Goal: Task Accomplishment & Management: Complete application form

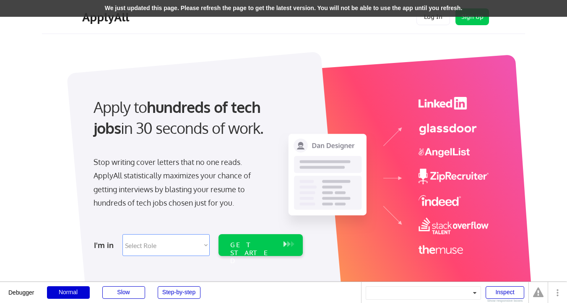
click at [406, 9] on div "We just updated this page. Please refresh the page to get the latest version. Y…" at bounding box center [283, 8] width 567 height 17
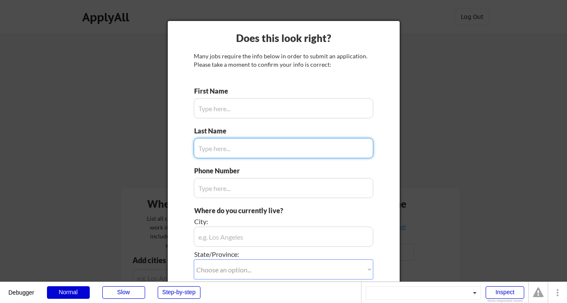
click at [408, 79] on div at bounding box center [283, 151] width 567 height 303
click at [248, 106] on input "input" at bounding box center [284, 108] width 180 height 20
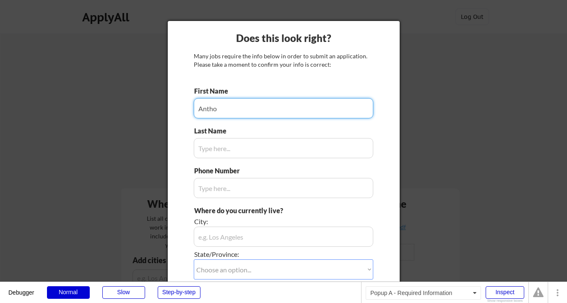
type input "Anthon"
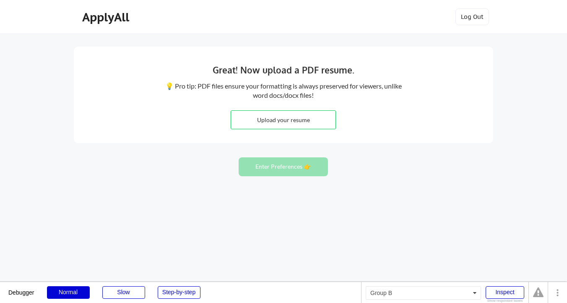
click at [469, 17] on button "Log Out" at bounding box center [473, 16] width 34 height 17
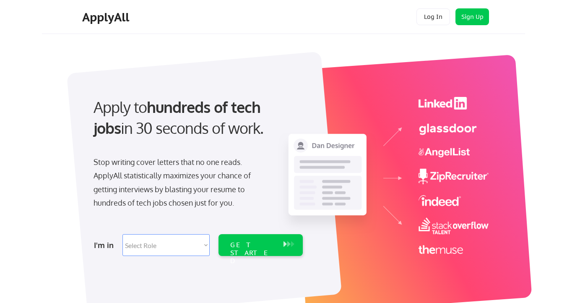
select select ""engineering""
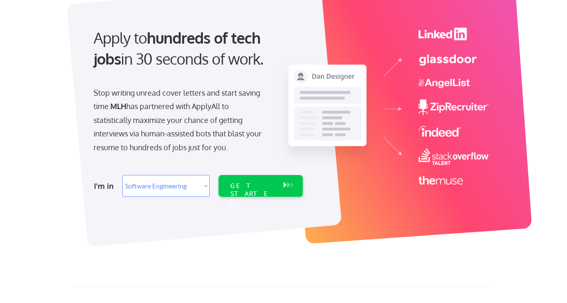
scroll to position [77, 0]
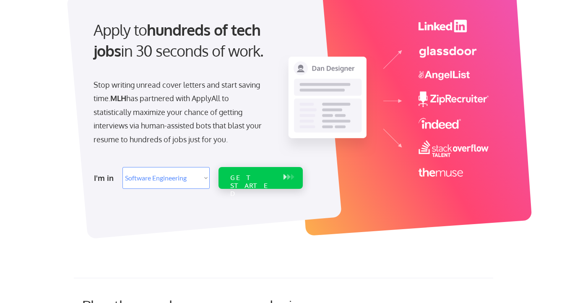
click at [260, 180] on div "GET STARTED" at bounding box center [252, 186] width 45 height 24
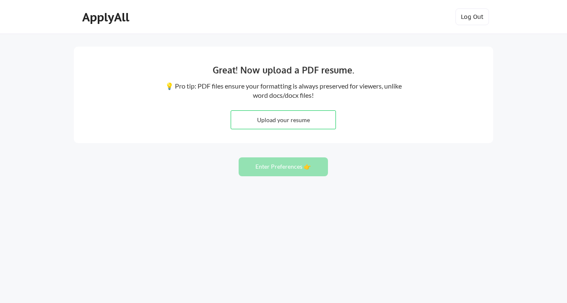
scroll to position [3, 0]
click at [288, 119] on input "file" at bounding box center [283, 120] width 105 height 18
type input "C:\fakepath\[PERSON_NAME].pdf"
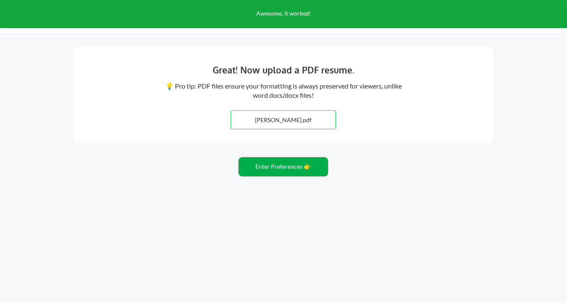
click at [306, 159] on button "Enter Preferences 👉" at bounding box center [283, 166] width 89 height 19
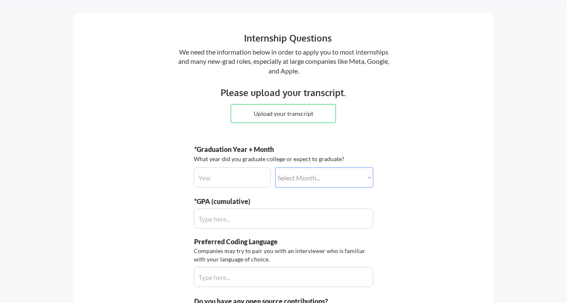
scroll to position [25, 0]
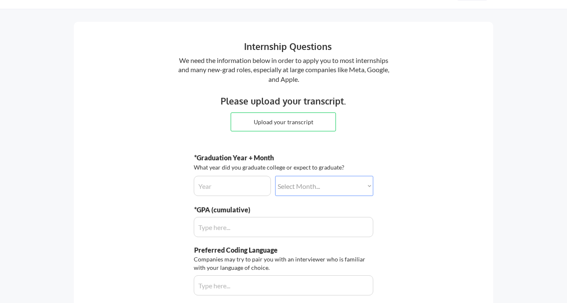
click at [288, 121] on input "file" at bounding box center [283, 122] width 105 height 18
type input "C:\fakepath\[PERSON_NAME].pdf"
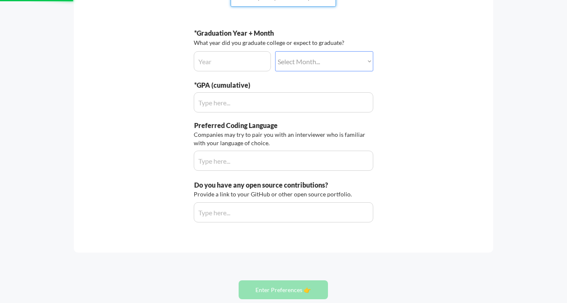
scroll to position [153, 0]
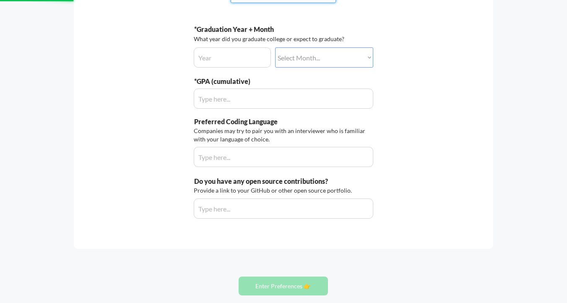
click at [227, 102] on input "input" at bounding box center [284, 99] width 180 height 20
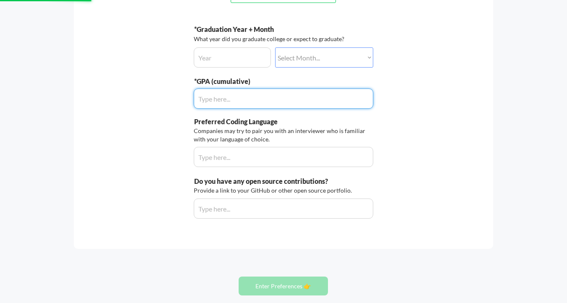
type input "4.0"
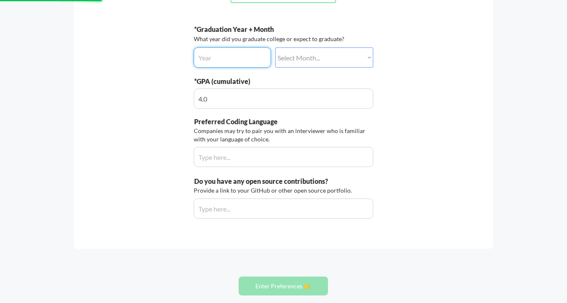
click at [229, 57] on input "input" at bounding box center [232, 57] width 77 height 20
type input "2"
type input "2024"
click at [288, 56] on select "Select Month... January February March April May June July August September Oct…" at bounding box center [324, 57] width 98 height 20
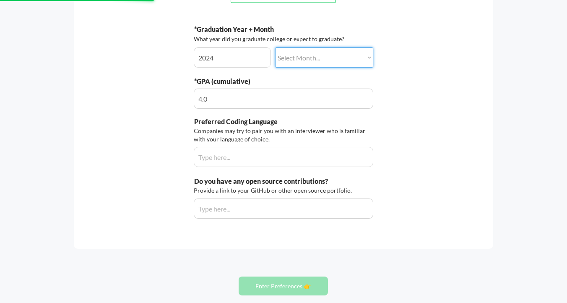
select select ""march""
click at [387, 87] on div "Internship Questions We need the information below in order to apply you to mos…" at bounding box center [284, 70] width 420 height 355
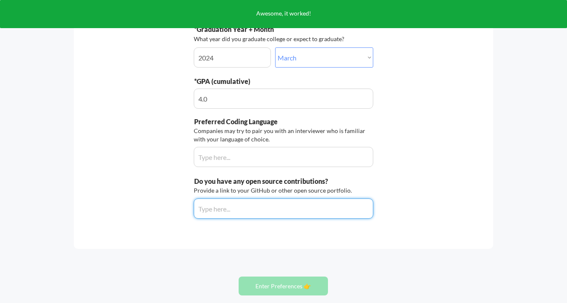
click at [423, 72] on div "Internship Questions We need the information below in order to apply you to mos…" at bounding box center [284, 70] width 420 height 355
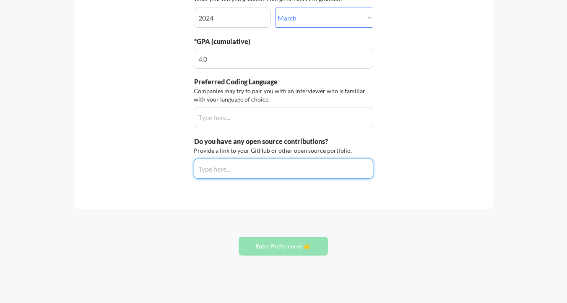
scroll to position [194, 0]
click at [407, 62] on div "Internship Questions We need the information below in order to apply you to mos…" at bounding box center [284, 30] width 420 height 355
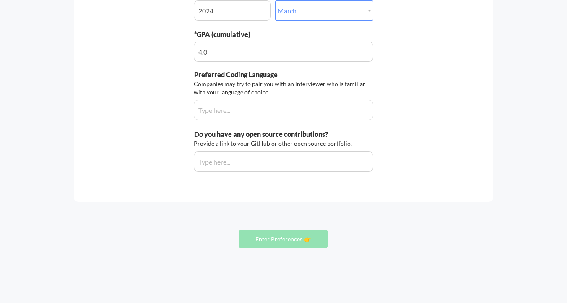
scroll to position [201, 0]
click at [404, 83] on div "Internship Questions We need the information below in order to apply you to mos…" at bounding box center [284, 23] width 420 height 355
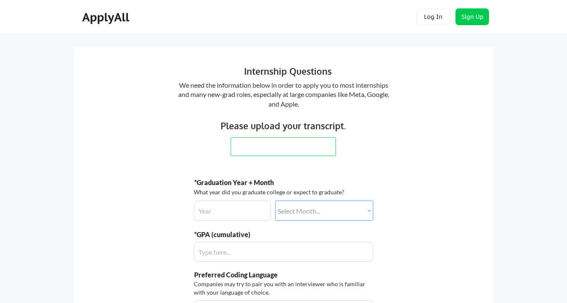
scroll to position [201, 0]
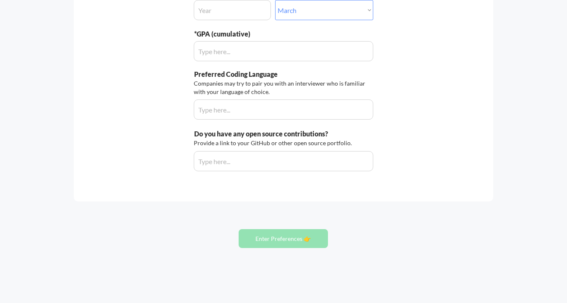
click at [404, 83] on div "Internship Questions We need the information below in order to apply you to mos…" at bounding box center [284, 23] width 420 height 355
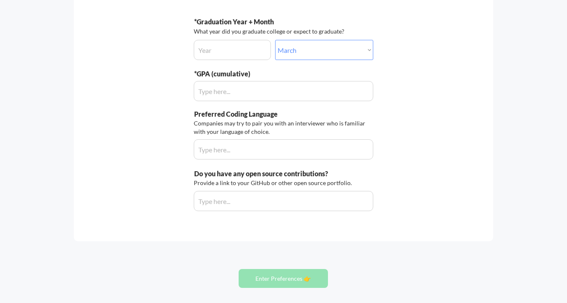
scroll to position [155, 0]
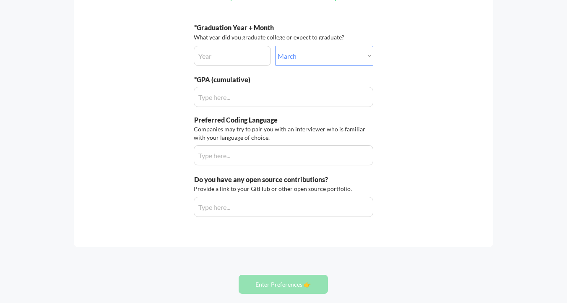
click at [351, 63] on select "Select Month... January February March April May June July August September Oct…" at bounding box center [324, 56] width 98 height 20
select select ""february""
click at [251, 60] on input "input" at bounding box center [232, 56] width 77 height 20
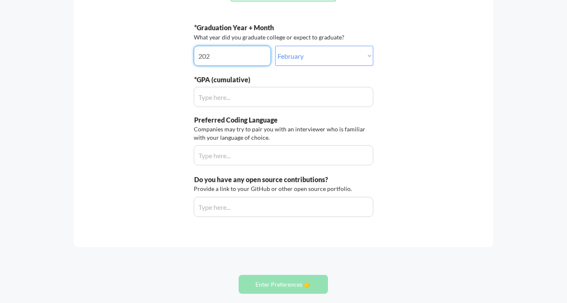
type input "2024"
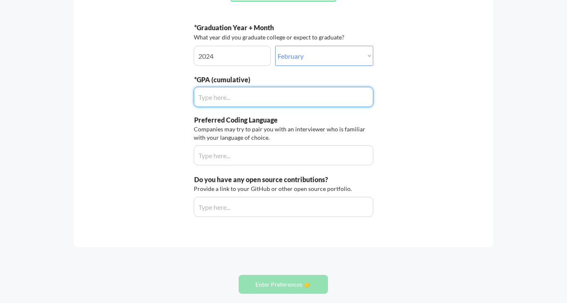
click at [243, 86] on div "*GPA (cumulative)" at bounding box center [284, 91] width 180 height 32
click at [243, 91] on input "input" at bounding box center [284, 97] width 180 height 20
type input "4.0"
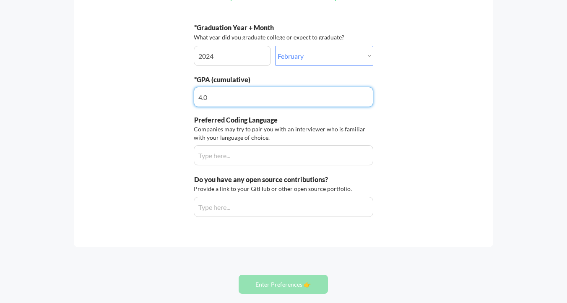
click at [207, 129] on div "Companies may try to pair you with an interviewer who is familiar with your lan…" at bounding box center [282, 133] width 177 height 16
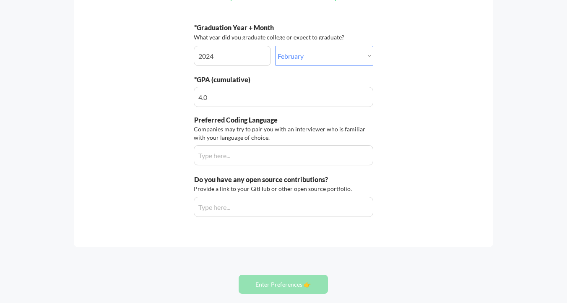
scroll to position [171, 0]
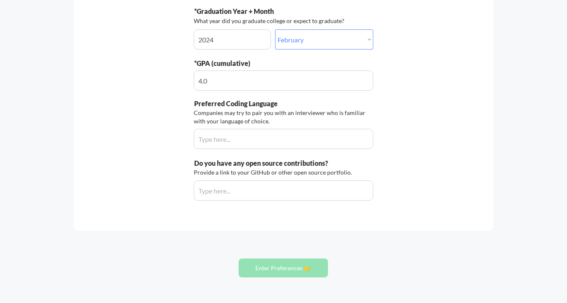
click at [207, 135] on input "input" at bounding box center [284, 139] width 180 height 20
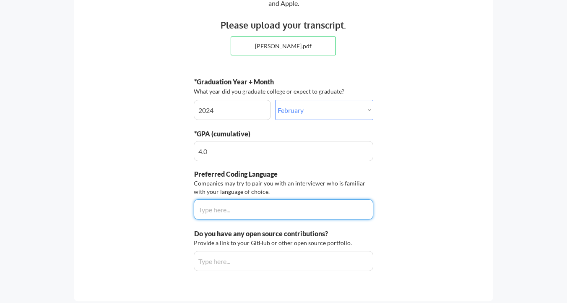
scroll to position [201, 0]
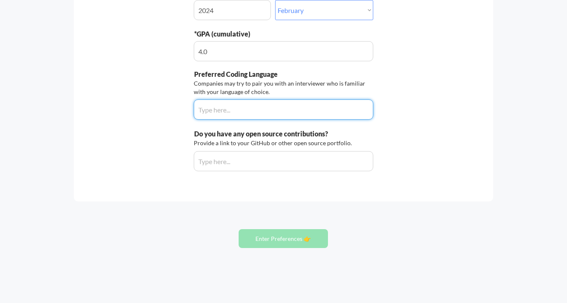
click at [334, 118] on input "input" at bounding box center [284, 109] width 180 height 20
type input "Python"
click at [307, 162] on input "input" at bounding box center [284, 161] width 180 height 20
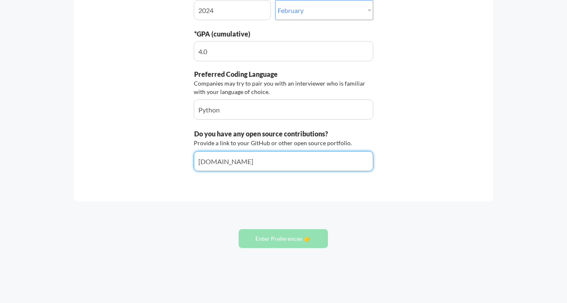
type input "github.com"
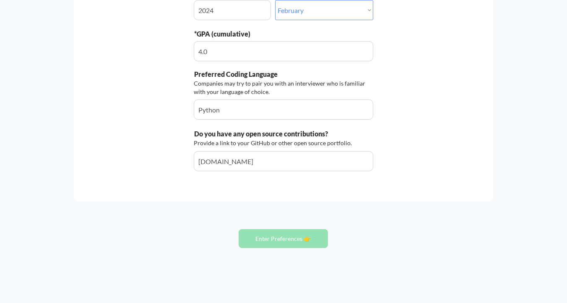
click at [294, 139] on div "Provide a link to your GitHub or other open source portfolio." at bounding box center [274, 143] width 161 height 8
click at [280, 164] on input "input" at bounding box center [284, 161] width 180 height 20
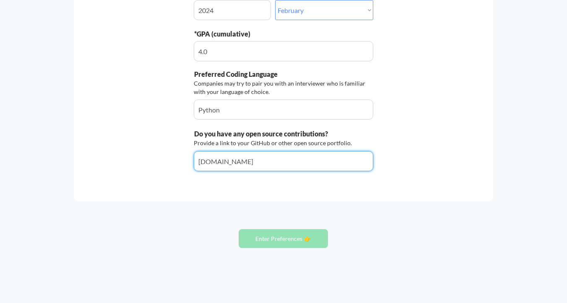
click at [280, 164] on input "input" at bounding box center [284, 161] width 180 height 20
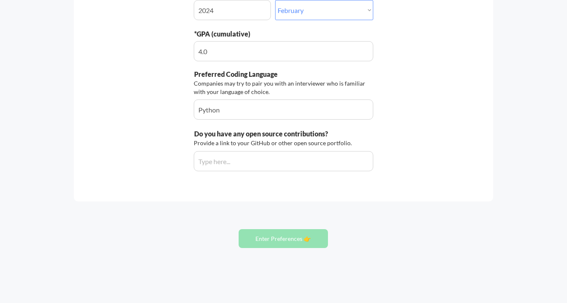
click at [396, 114] on div "Internship Questions We need the information below in order to apply you to mos…" at bounding box center [284, 23] width 420 height 355
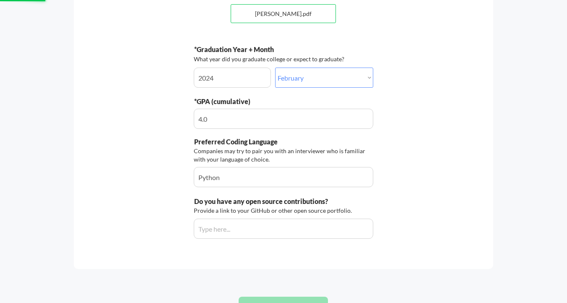
scroll to position [118, 0]
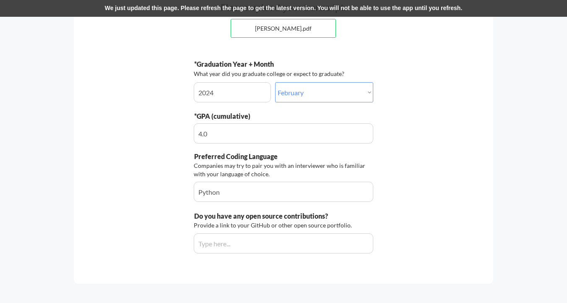
click at [395, 5] on div "We just updated this page. Please refresh the page to get the latest version. Y…" at bounding box center [283, 8] width 567 height 17
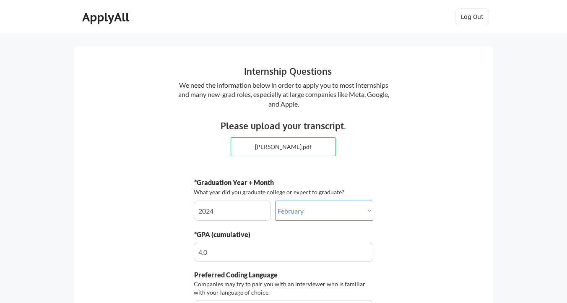
select select ""february""
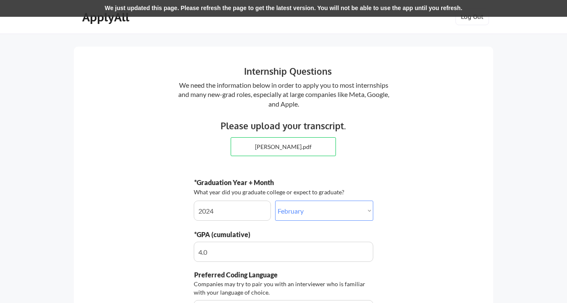
scroll to position [118, 0]
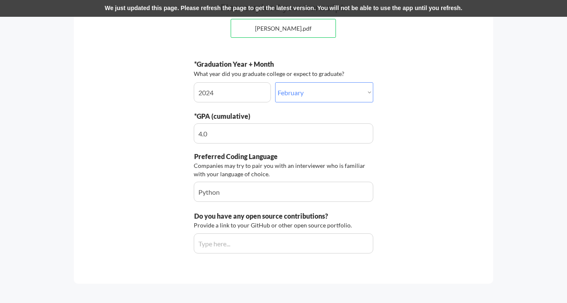
click at [354, 14] on div "We just updated this page. Please refresh the page to get the latest version. Y…" at bounding box center [283, 8] width 567 height 17
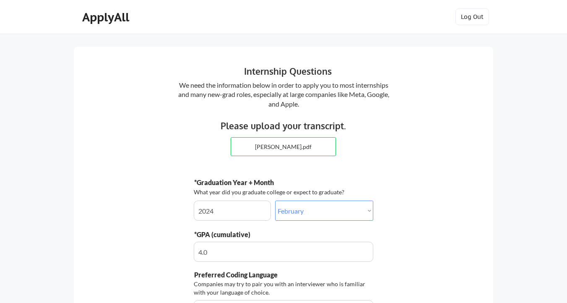
select select ""february""
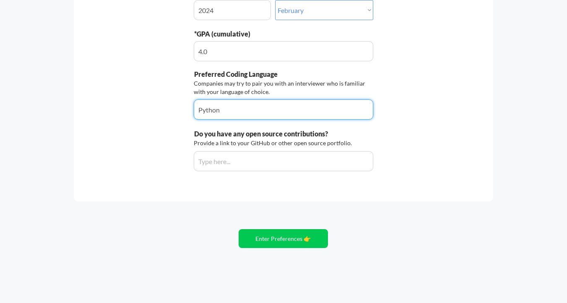
click at [332, 101] on input "input" at bounding box center [284, 109] width 180 height 20
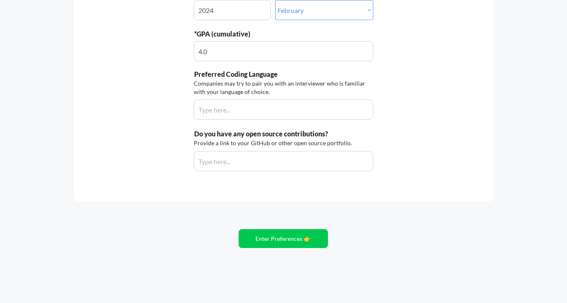
click at [418, 89] on div "Internship Questions We need the information below in order to apply you to mos…" at bounding box center [284, 23] width 420 height 355
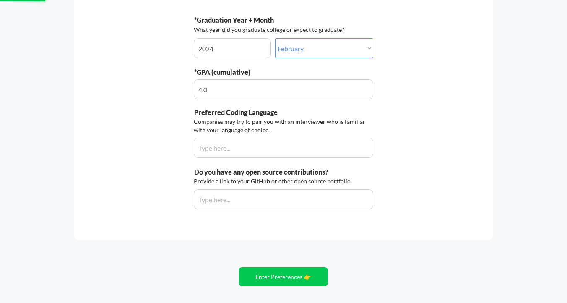
scroll to position [160, 0]
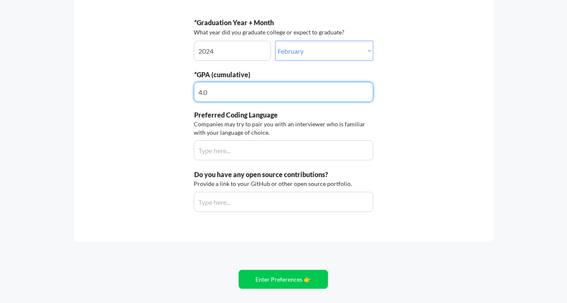
click at [366, 91] on input "input" at bounding box center [284, 92] width 180 height 20
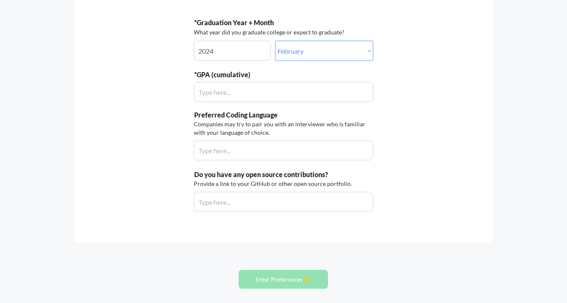
click at [455, 102] on div "Internship Questions We need the information below in order to apply you to mos…" at bounding box center [284, 64] width 420 height 355
click at [331, 89] on input "input" at bounding box center [284, 92] width 180 height 20
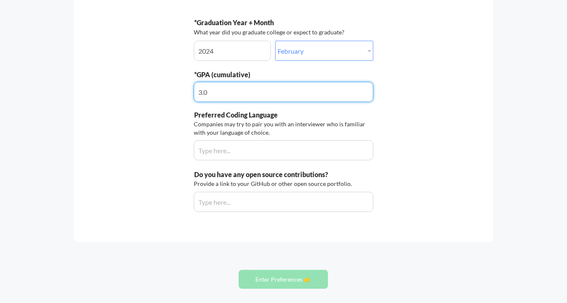
type input "3.8"
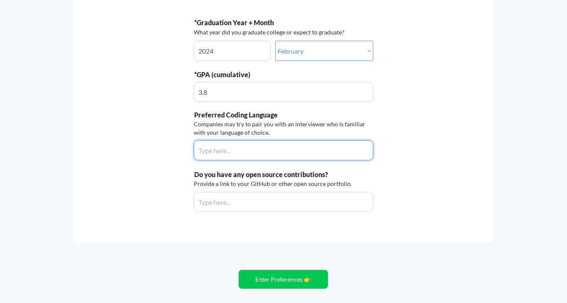
click at [306, 149] on input "input" at bounding box center [284, 150] width 180 height 20
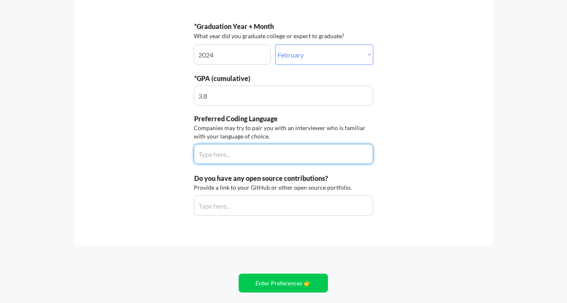
scroll to position [201, 0]
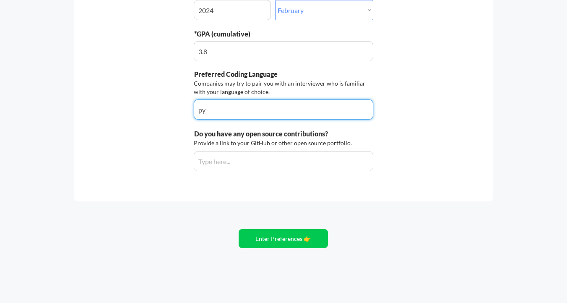
type input "p"
type input "Python"
click at [266, 169] on input "input" at bounding box center [284, 161] width 180 height 20
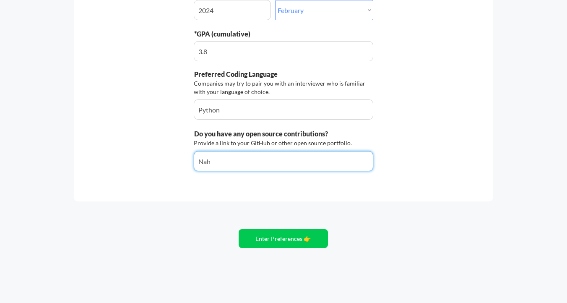
type input "Nah"
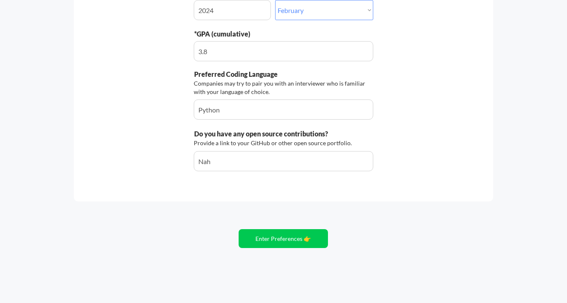
click at [272, 189] on div "Internship Questions We need the information below in order to apply you to mos…" at bounding box center [284, 23] width 420 height 355
click at [272, 229] on div "Internship Questions We need the information below in order to apply you to mos…" at bounding box center [283, 51] width 567 height 504
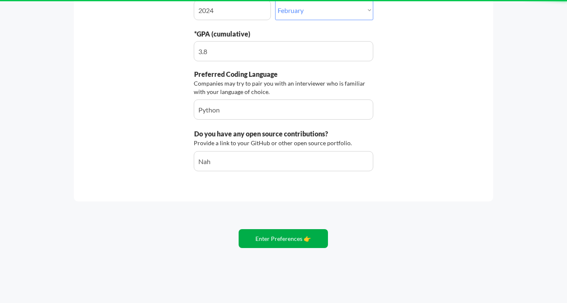
click at [272, 235] on button "Enter Preferences 👉" at bounding box center [283, 238] width 89 height 19
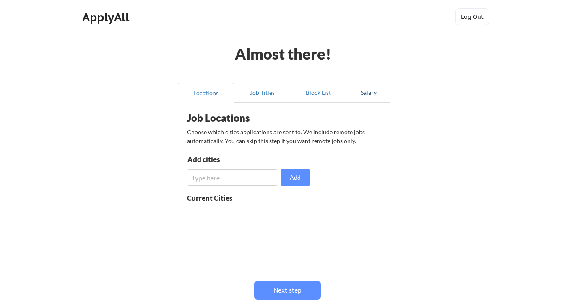
click at [371, 92] on button "Salary" at bounding box center [369, 93] width 44 height 20
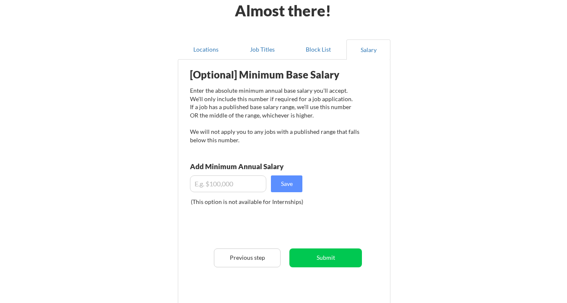
scroll to position [44, 0]
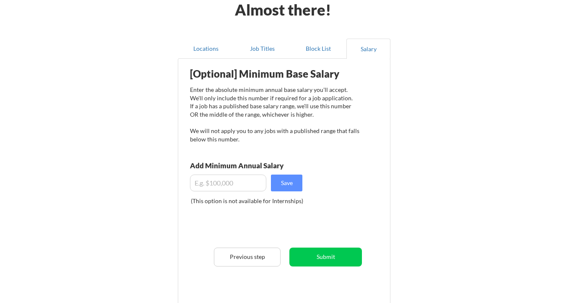
click at [241, 184] on input "input" at bounding box center [228, 183] width 76 height 17
type input "$100,000"
click at [280, 136] on div "Enter the absolute minimum annual base salary you'll accept. We'll only include…" at bounding box center [275, 114] width 170 height 57
click at [296, 190] on button "Save" at bounding box center [286, 183] width 31 height 17
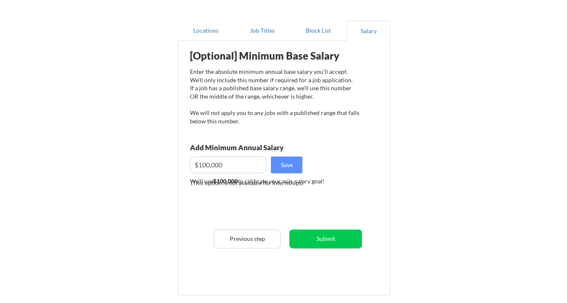
scroll to position [65, 0]
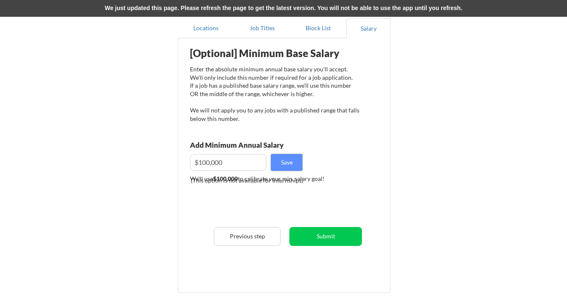
click at [413, 8] on div "We just updated this page. Please refresh the page to get the latest version. Y…" at bounding box center [283, 8] width 567 height 17
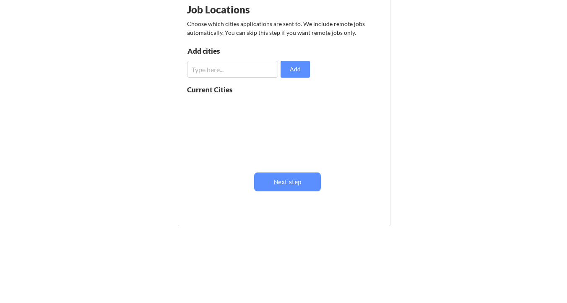
scroll to position [65, 0]
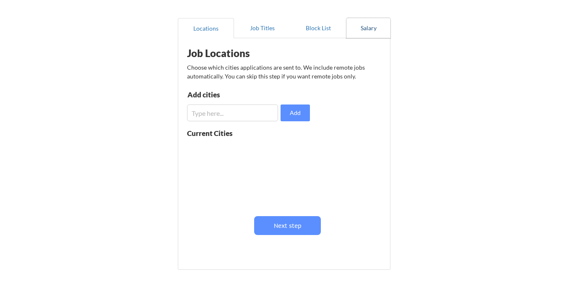
click at [368, 33] on button "Salary" at bounding box center [369, 28] width 44 height 20
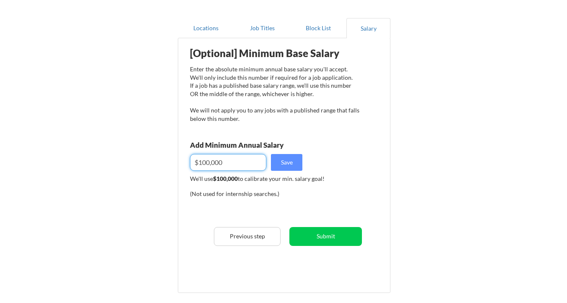
click at [231, 164] on input "input" at bounding box center [228, 162] width 76 height 17
click at [248, 121] on div "Enter the absolute minimum annual base salary you'll accept. We'll only include…" at bounding box center [275, 93] width 170 height 57
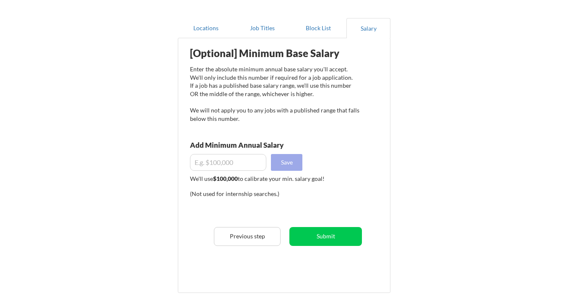
click at [296, 163] on button "Save" at bounding box center [286, 162] width 31 height 17
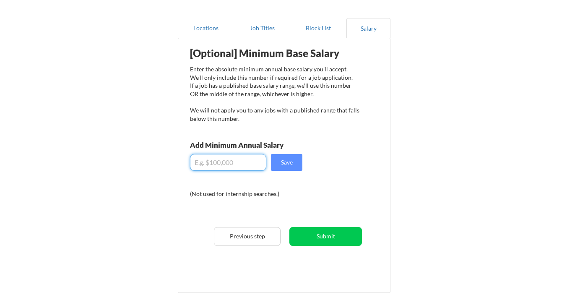
click at [239, 158] on input "input" at bounding box center [228, 162] width 76 height 17
type input "$50,000"
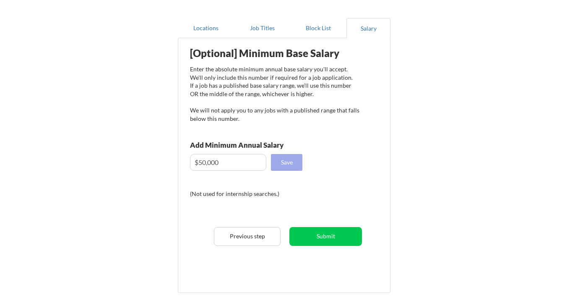
click at [285, 165] on button "Save" at bounding box center [286, 162] width 31 height 17
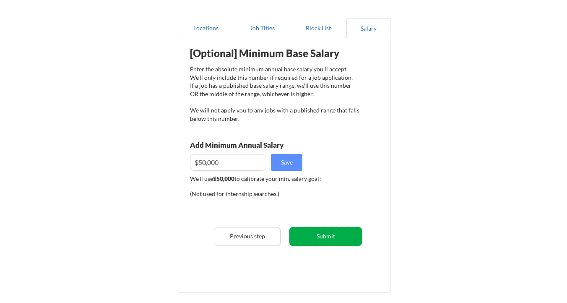
click at [324, 235] on button "Submit" at bounding box center [326, 236] width 73 height 19
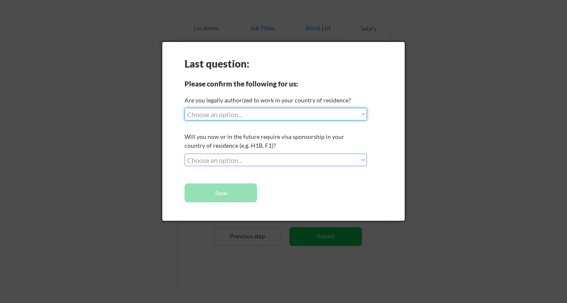
click at [295, 107] on div "Last question: Please confirm the following for us: Are you legally authorized …" at bounding box center [283, 131] width 243 height 179
click at [294, 115] on select "Choose an option... Yes, I am a US Citizen Yes, I am a Canadian Citizen Yes, I …" at bounding box center [276, 114] width 183 height 13
select select ""yes__i_am_a_us_citizen""
click at [282, 157] on select "Choose an option... No, I will not need sponsorship Yes, I will need sponsorship" at bounding box center [276, 160] width 183 height 13
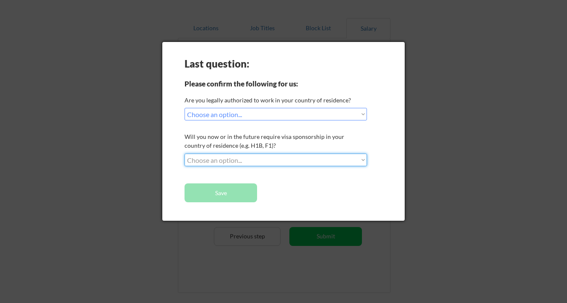
select select ""no__i_will_not_need_sponsorship""
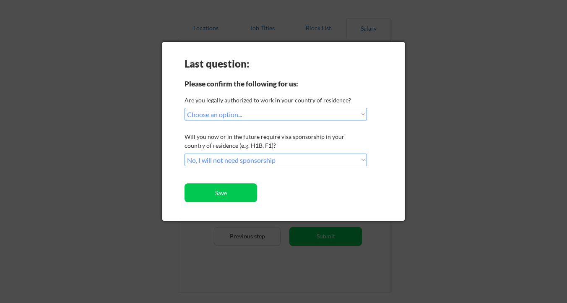
click at [288, 132] on div "Last question: Please confirm the following for us: Are you legally authorized …" at bounding box center [283, 131] width 243 height 179
click at [238, 199] on button "Save" at bounding box center [221, 192] width 73 height 19
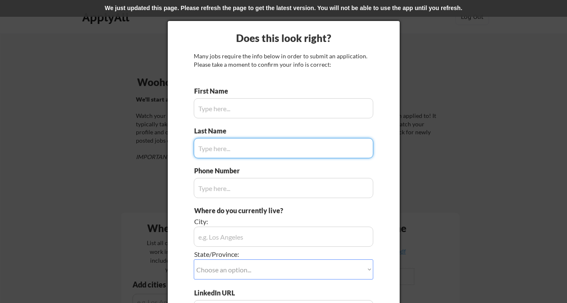
click at [444, 85] on div at bounding box center [283, 151] width 567 height 303
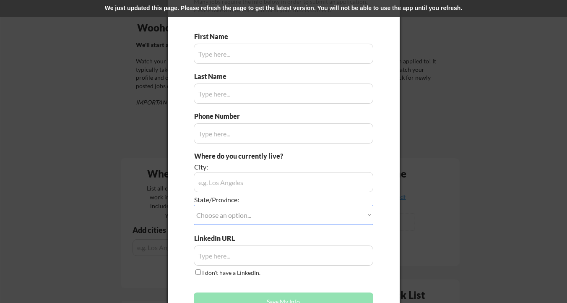
scroll to position [38, 0]
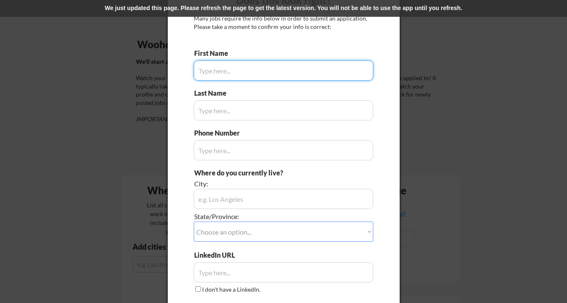
click at [326, 72] on input "input" at bounding box center [284, 70] width 180 height 20
type input "n"
type input "A"
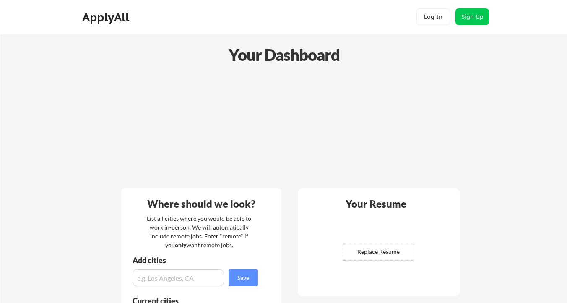
scroll to position [38, 0]
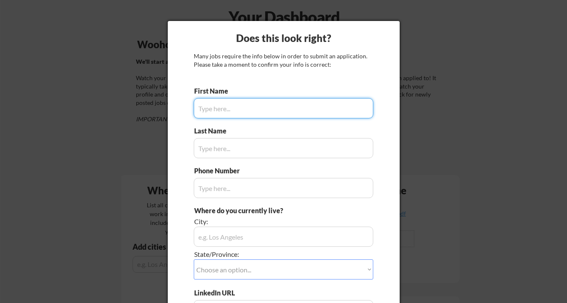
click at [298, 106] on input "input" at bounding box center [284, 108] width 180 height 20
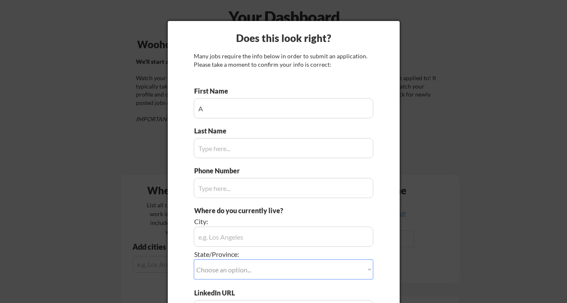
click at [249, 112] on input "input" at bounding box center [284, 108] width 180 height 20
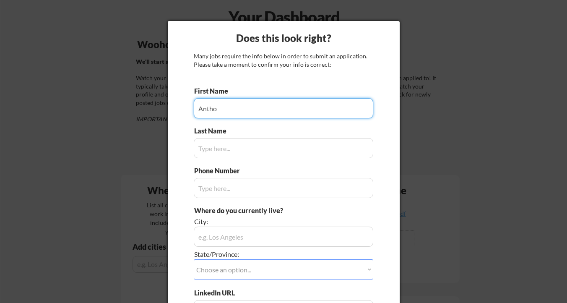
type input "Anthon"
type input "Castrio"
type input "New York City, NY"
type input "Anthony"
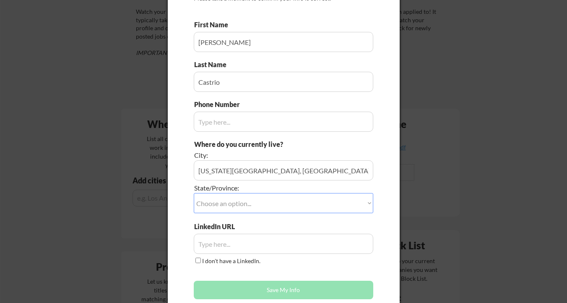
scroll to position [138, 0]
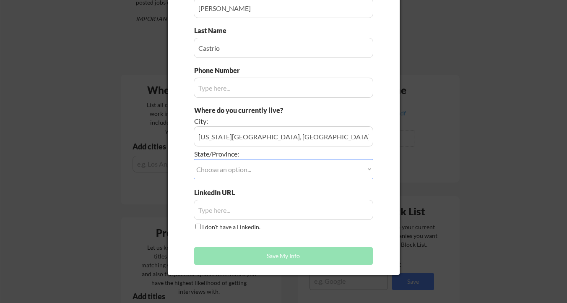
click at [185, 124] on div "Does this look right? Many jobs require the info below in order to submit an ap…" at bounding box center [284, 98] width 232 height 354
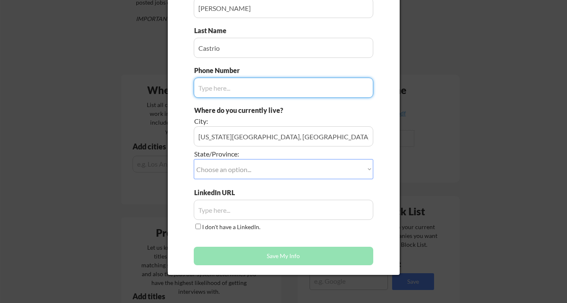
click at [220, 91] on input "input" at bounding box center [284, 88] width 180 height 20
type input "55555555"
click at [219, 170] on select "Choose an option... Other/Not Applicable Alabama Alaska Alberta Arizona Arkansa…" at bounding box center [284, 169] width 180 height 20
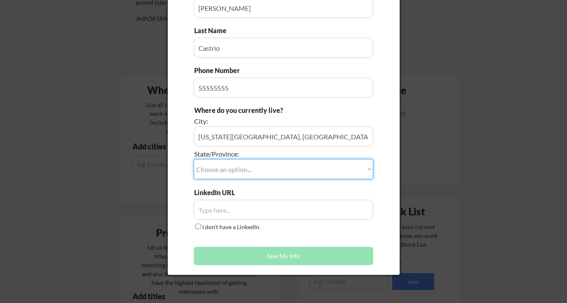
select select ""New York""
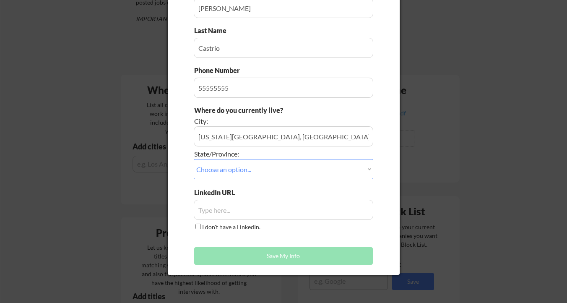
click at [232, 225] on label "I don't have a LinkedIn." at bounding box center [231, 226] width 58 height 7
click at [201, 225] on input "I don't have a LinkedIn." at bounding box center [198, 226] width 5 height 5
checkbox input "true"
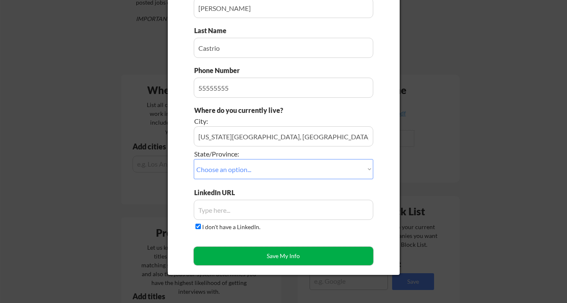
click at [237, 248] on button "Save My Info" at bounding box center [284, 256] width 180 height 18
type input "New York City, NY, New York"
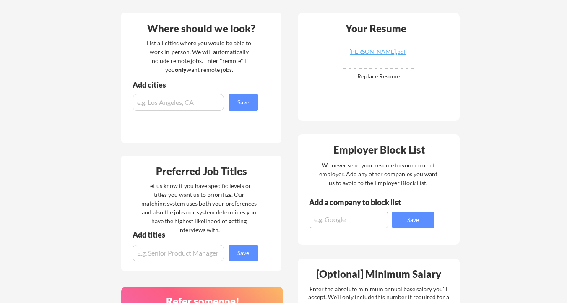
scroll to position [204, 0]
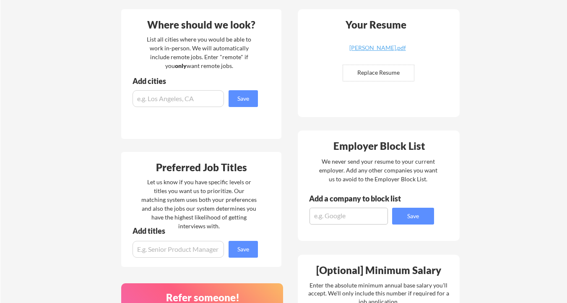
click at [349, 91] on div "Your Resume anthony.pdf Replace Resume ✅ Replaced!" at bounding box center [379, 63] width 162 height 108
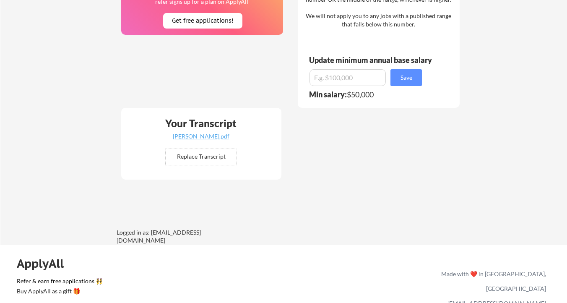
scroll to position [506, 0]
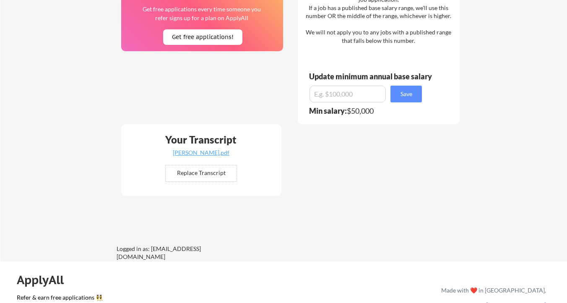
click at [203, 154] on div "[PERSON_NAME].pdf" at bounding box center [201, 153] width 100 height 6
click at [204, 179] on input "file" at bounding box center [201, 173] width 71 height 16
type input "C:\fakepath\empty.pdf"
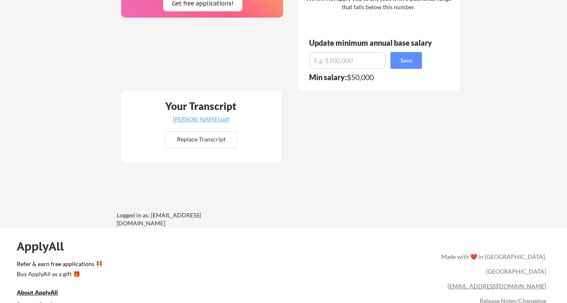
scroll to position [506, 0]
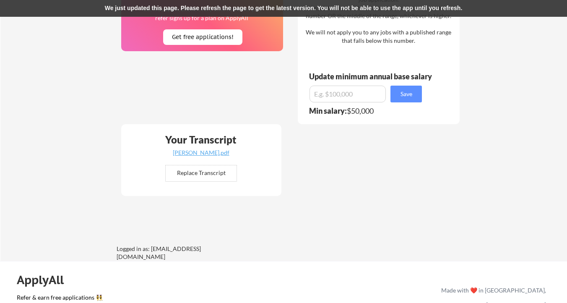
click at [381, 4] on div "We just updated this page. Please refresh the page to get the latest version. Y…" at bounding box center [283, 8] width 567 height 17
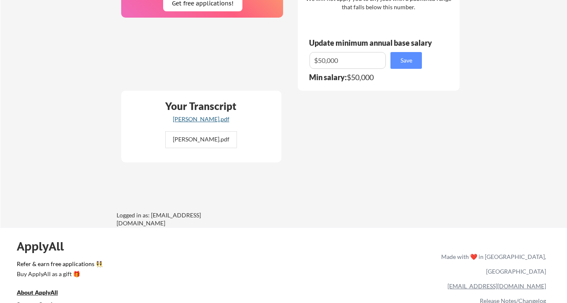
scroll to position [506, 0]
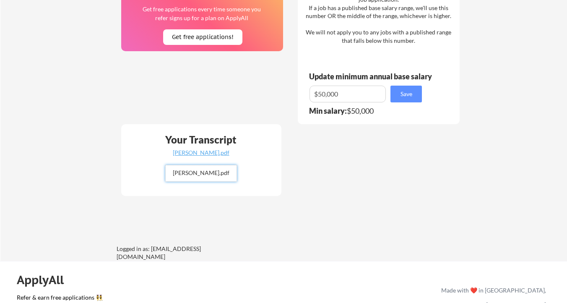
click at [201, 169] on input "file" at bounding box center [201, 173] width 71 height 16
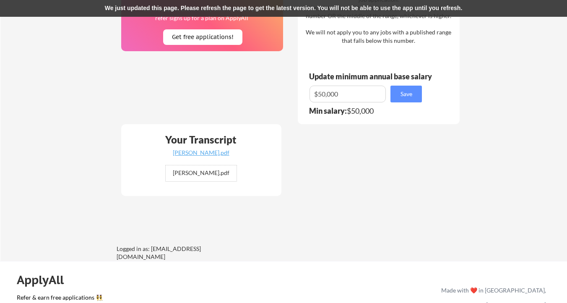
click at [271, 6] on div "We just updated this page. Please refresh the page to get the latest version. Y…" at bounding box center [283, 8] width 567 height 17
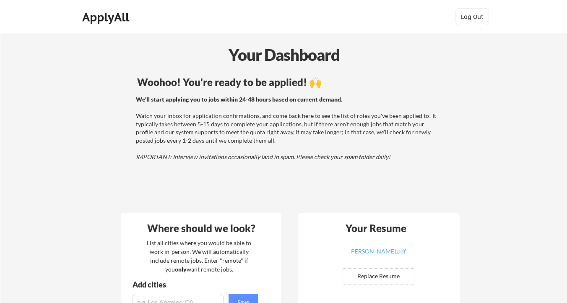
scroll to position [506, 0]
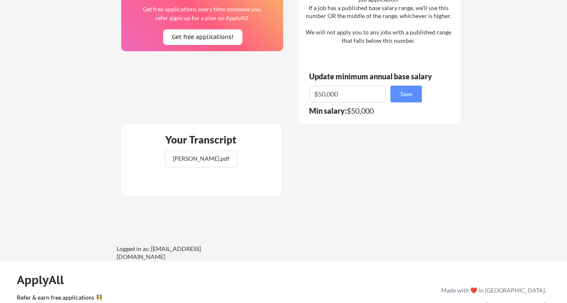
click at [202, 159] on input "file" at bounding box center [201, 159] width 71 height 16
type input "C:\fakepath\empty.pdf"
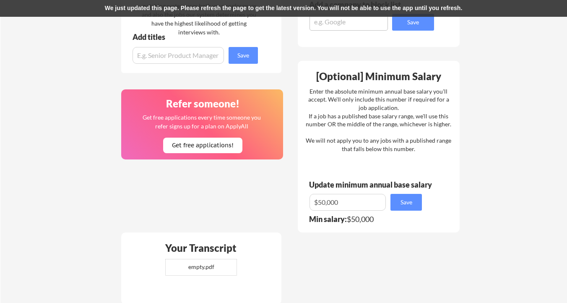
click at [253, 233] on div "Your Transcript empty.pdf ✅ Replaced!" at bounding box center [201, 269] width 160 height 72
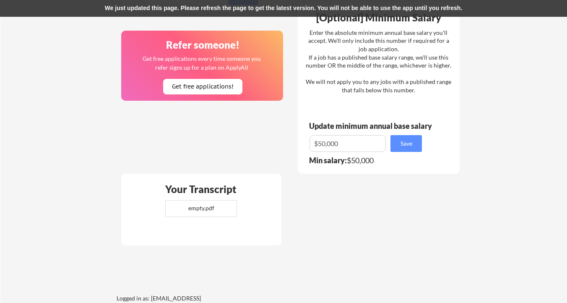
scroll to position [405, 0]
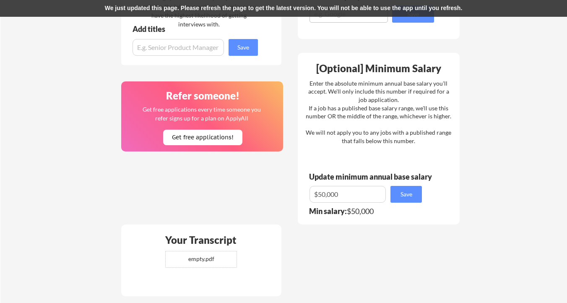
click at [358, 8] on div "We just updated this page. Please refresh the page to get the latest version. Y…" at bounding box center [283, 8] width 567 height 17
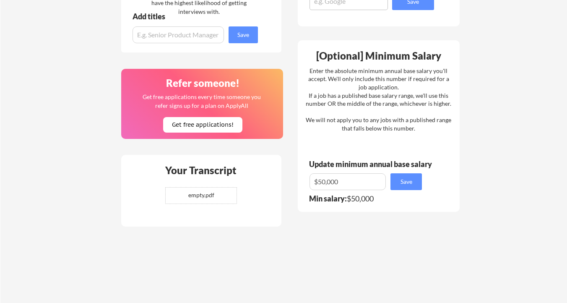
scroll to position [418, 0]
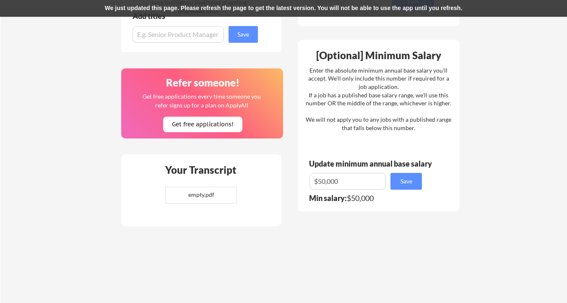
click at [396, 3] on div "We just updated this page. Please refresh the page to get the latest version. Y…" at bounding box center [283, 8] width 567 height 17
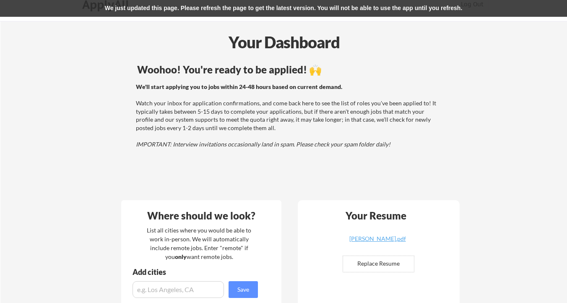
scroll to position [0, 0]
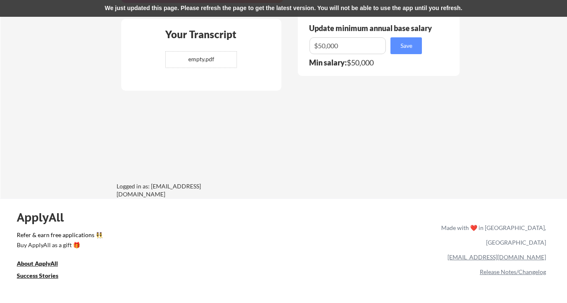
scroll to position [554, 0]
click at [225, 48] on div "Your Transcript empty.pdf ✅ Replaced!" at bounding box center [201, 54] width 160 height 72
click at [208, 60] on input "file" at bounding box center [201, 59] width 71 height 16
type input "C:\fakepath\[PERSON_NAME].pdf"
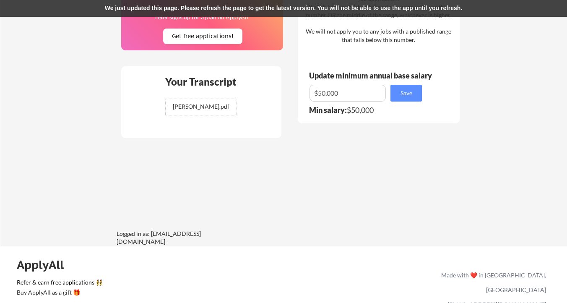
scroll to position [492, 0]
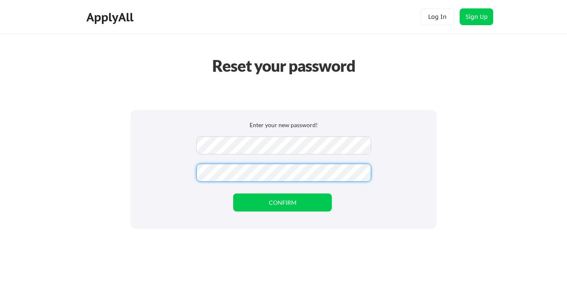
click at [281, 118] on div "Enter your new password! CONFIRM" at bounding box center [284, 169] width 306 height 119
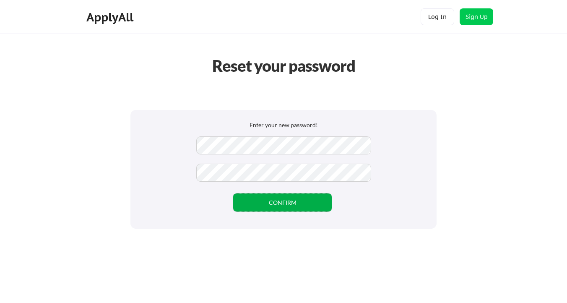
click at [277, 198] on button "CONFIRM" at bounding box center [282, 202] width 99 height 18
